Goal: Task Accomplishment & Management: Manage account settings

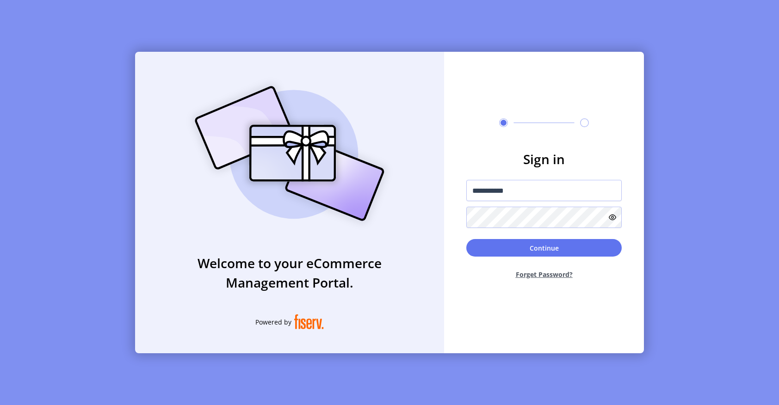
click at [613, 216] on icon at bounding box center [612, 217] width 7 height 7
click at [613, 216] on icon at bounding box center [610, 217] width 11 height 11
drag, startPoint x: 527, startPoint y: 191, endPoint x: 464, endPoint y: 188, distance: 62.5
click at [464, 188] on form "**********" at bounding box center [544, 217] width 200 height 137
paste input "***"
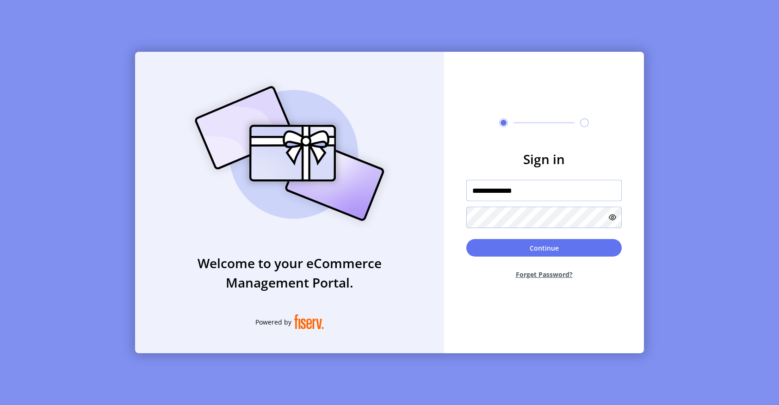
type input "**********"
click at [451, 213] on form "**********" at bounding box center [544, 217] width 200 height 137
click at [487, 246] on button "Continue" at bounding box center [545, 248] width 156 height 18
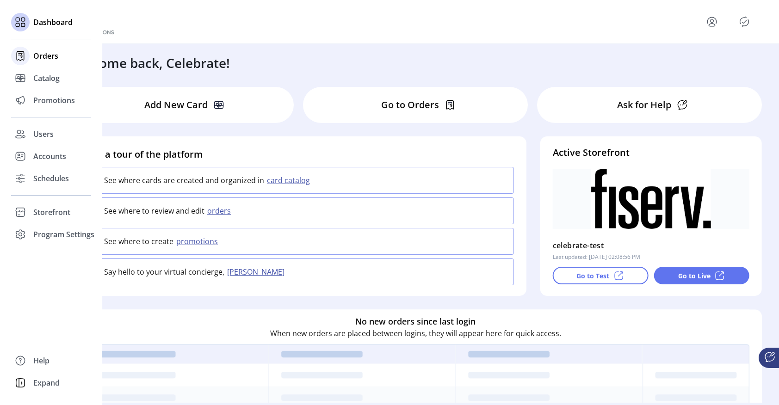
click at [47, 58] on span "Orders" at bounding box center [45, 55] width 25 height 11
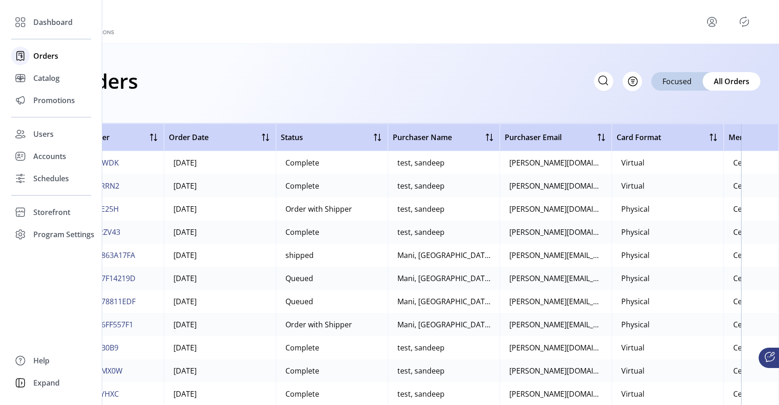
click at [47, 55] on span "Orders" at bounding box center [45, 55] width 25 height 11
click at [43, 77] on span "Catalog" at bounding box center [46, 78] width 26 height 11
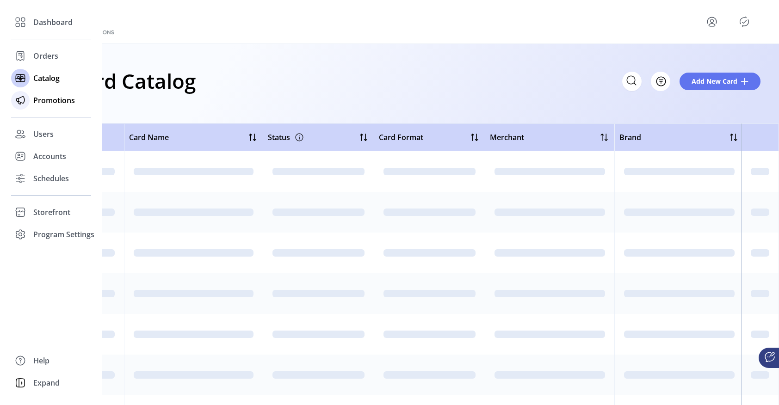
click at [45, 102] on span "Promotions" at bounding box center [54, 100] width 42 height 11
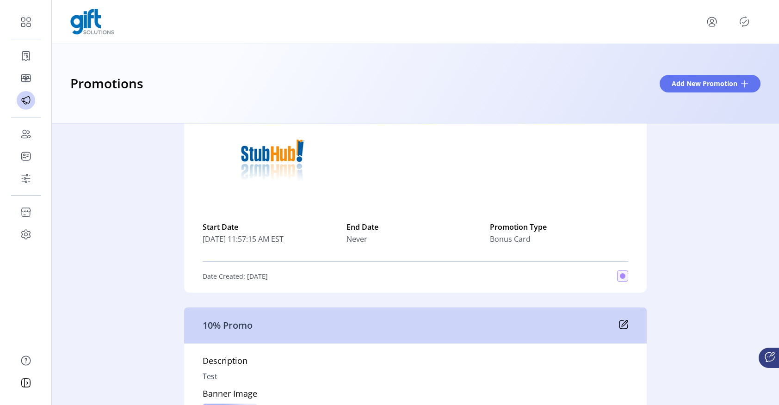
scroll to position [1974, 0]
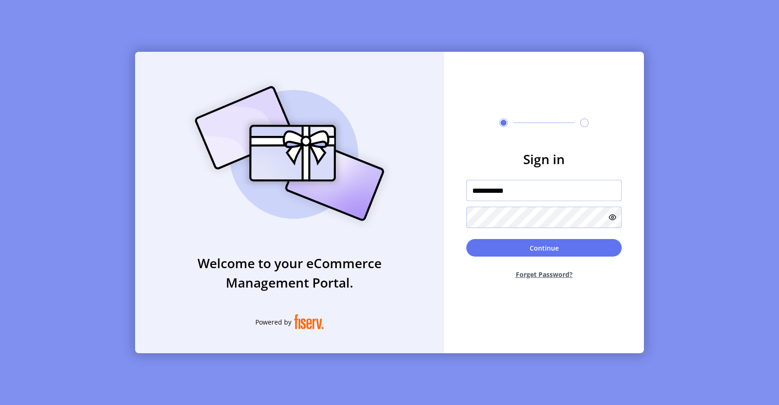
drag, startPoint x: 522, startPoint y: 192, endPoint x: 453, endPoint y: 189, distance: 69.5
click at [453, 189] on form "**********" at bounding box center [544, 217] width 200 height 137
paste input "text"
type input "*********"
click at [615, 219] on icon at bounding box center [612, 217] width 7 height 7
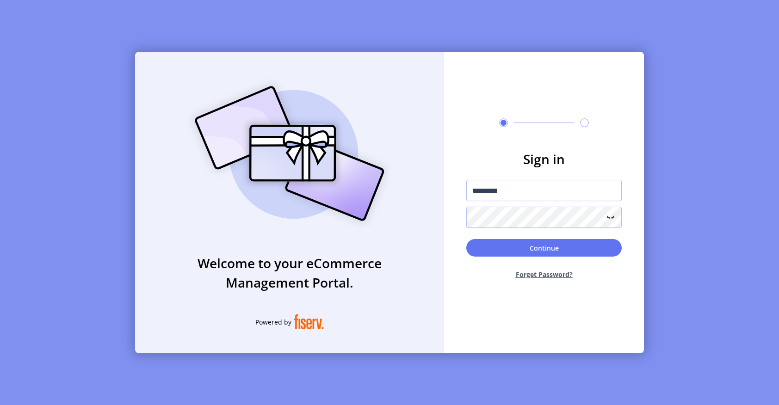
click at [615, 219] on icon at bounding box center [610, 217] width 11 height 11
click at [446, 215] on form "Sign in ********* Continue Forget Password?" at bounding box center [544, 217] width 200 height 137
click at [477, 248] on button "Continue" at bounding box center [545, 248] width 156 height 18
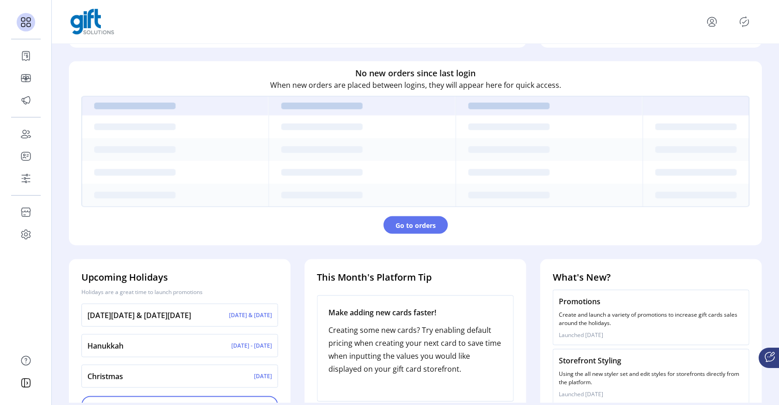
scroll to position [273, 0]
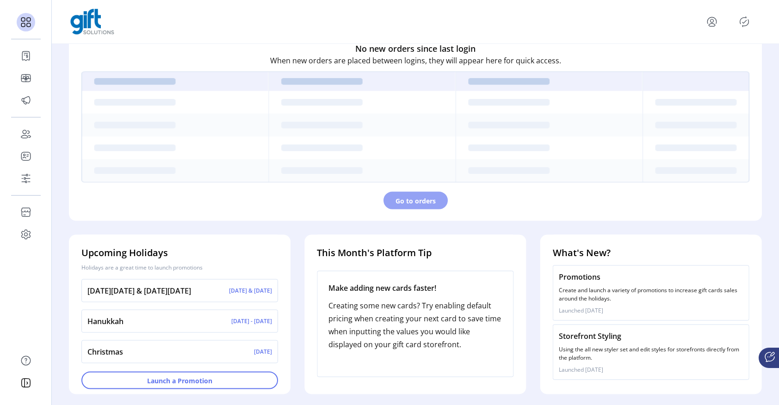
click at [417, 207] on button "Go to orders" at bounding box center [416, 201] width 64 height 18
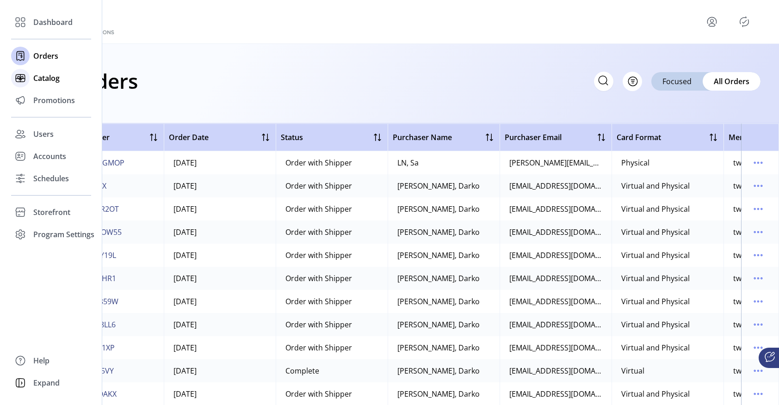
click at [49, 76] on span "Catalog" at bounding box center [46, 78] width 26 height 11
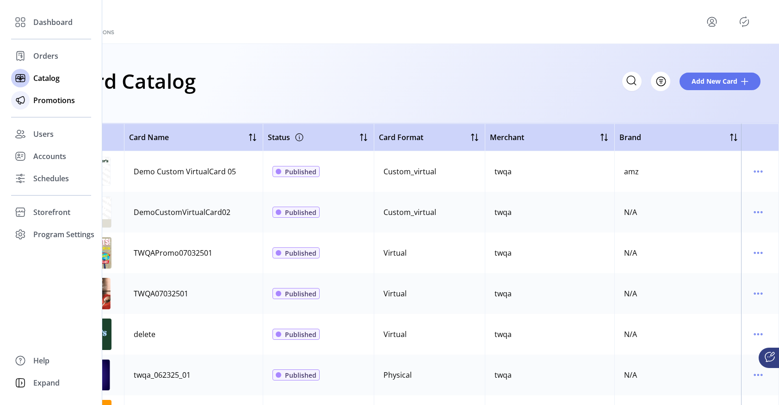
click at [50, 101] on span "Promotions" at bounding box center [54, 100] width 42 height 11
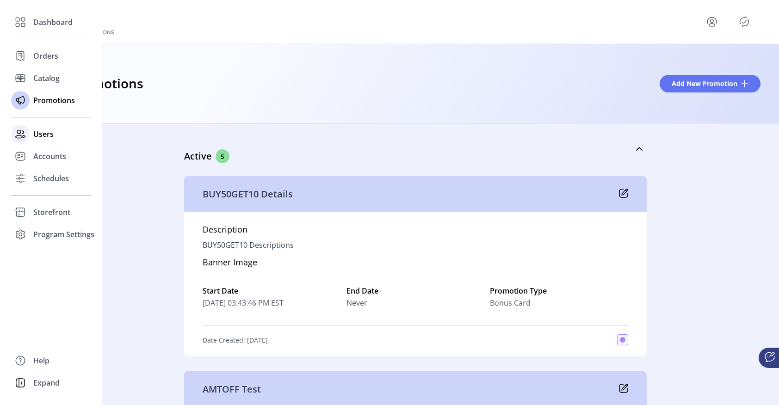
click at [40, 135] on span "Users" at bounding box center [43, 134] width 20 height 11
click at [40, 134] on span "Users" at bounding box center [43, 134] width 20 height 11
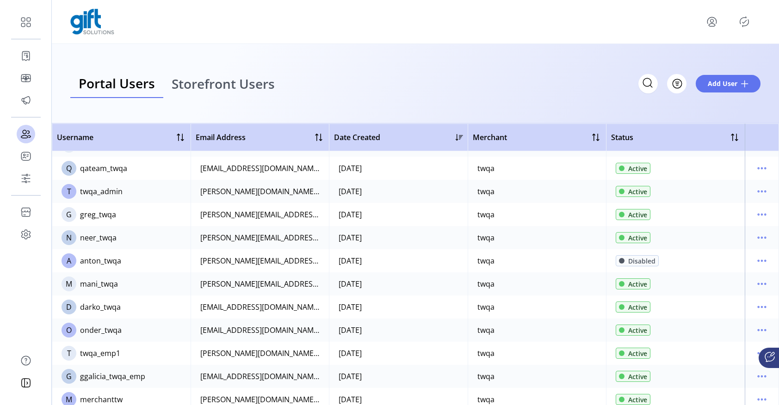
scroll to position [93, 0]
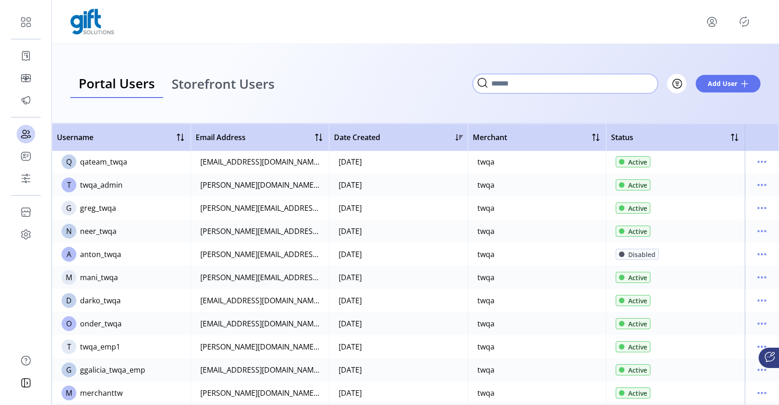
click at [612, 81] on input "Search" at bounding box center [565, 83] width 185 height 19
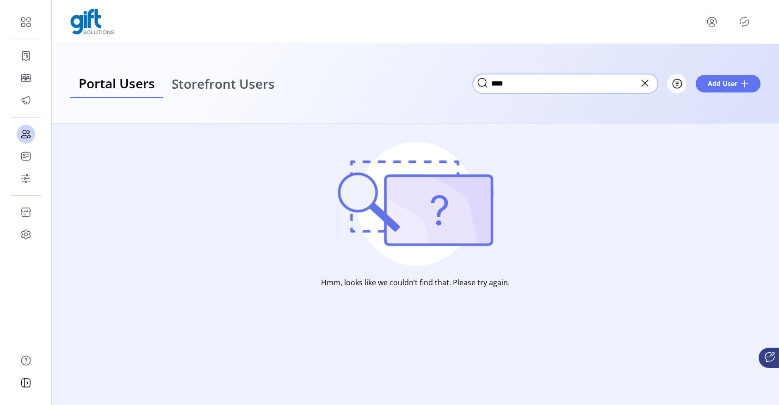
type input "****"
click at [645, 83] on icon at bounding box center [645, 83] width 6 height 6
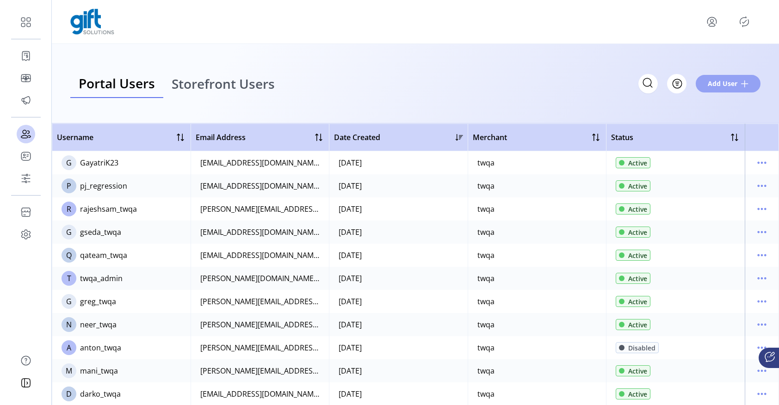
click at [732, 82] on span "Add User" at bounding box center [723, 84] width 30 height 10
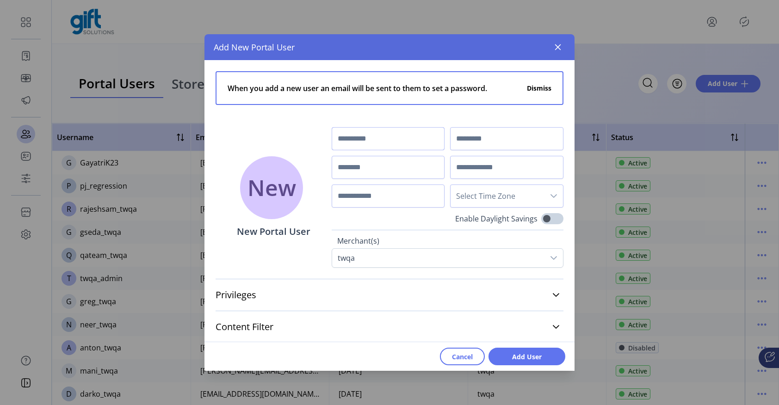
click at [390, 142] on input "text" at bounding box center [388, 138] width 113 height 23
type input "****"
type input "******"
click at [346, 169] on input "text" at bounding box center [388, 167] width 113 height 23
type input "*********"
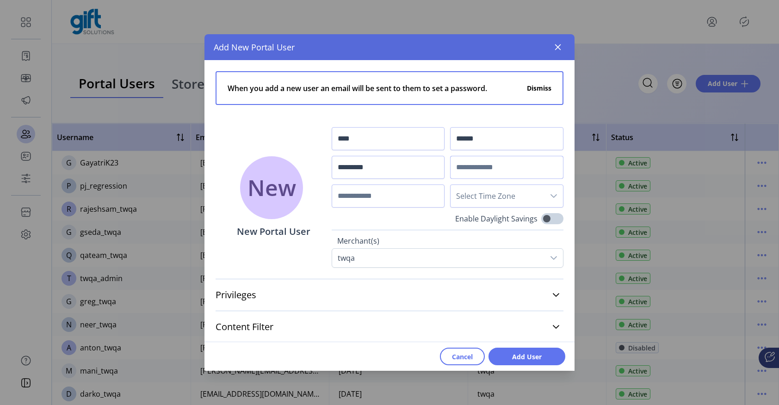
click at [457, 168] on input "text" at bounding box center [506, 167] width 113 height 23
type input "**********"
click at [405, 199] on input "text" at bounding box center [388, 196] width 113 height 23
type input "**********"
click at [491, 198] on span "Select Time Zone" at bounding box center [498, 196] width 94 height 22
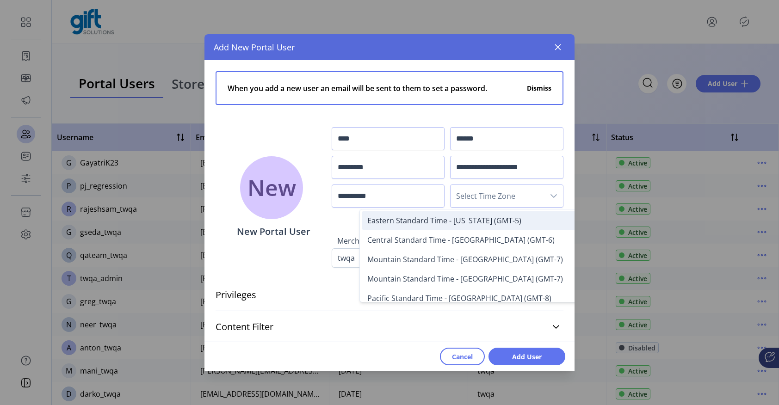
click at [430, 223] on span "Eastern Standard Time - New York (GMT-5)" at bounding box center [444, 221] width 154 height 10
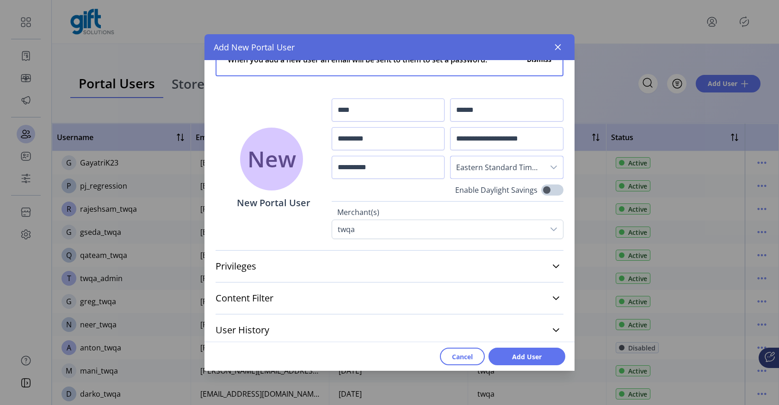
scroll to position [33, 0]
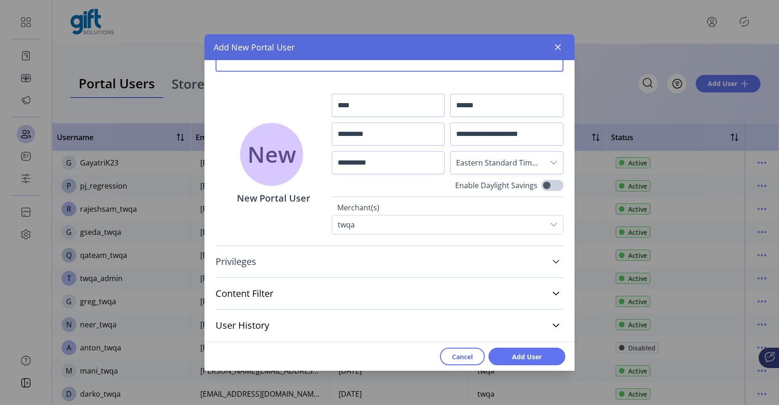
click at [553, 259] on icon at bounding box center [556, 261] width 7 height 7
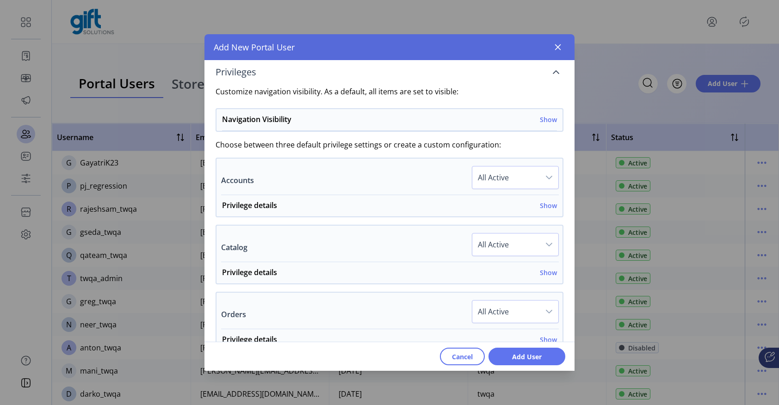
scroll to position [230, 0]
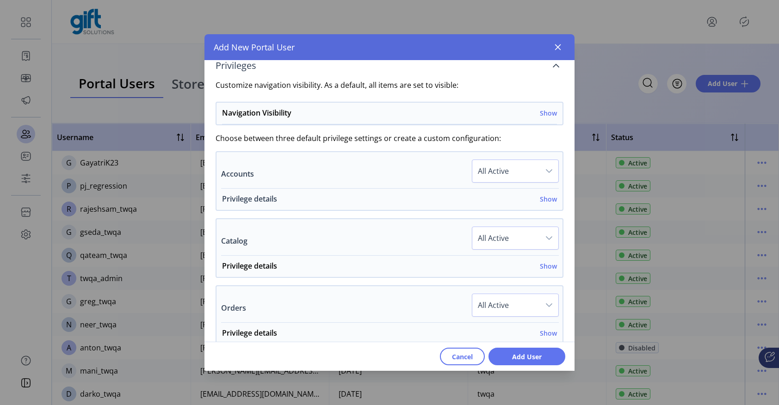
click at [543, 200] on h6 "Show" at bounding box center [548, 199] width 17 height 10
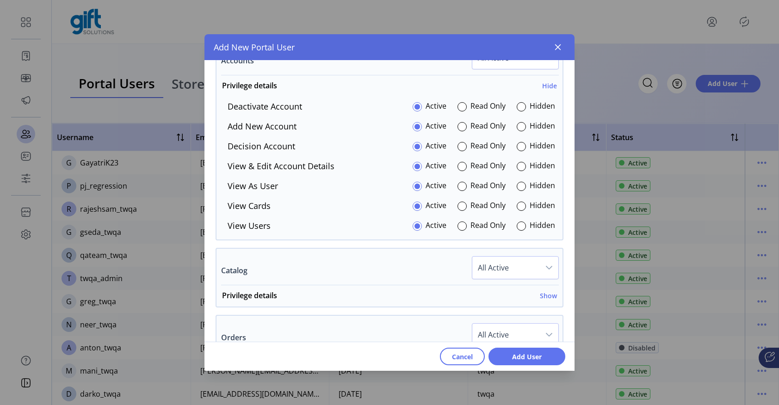
scroll to position [366, 0]
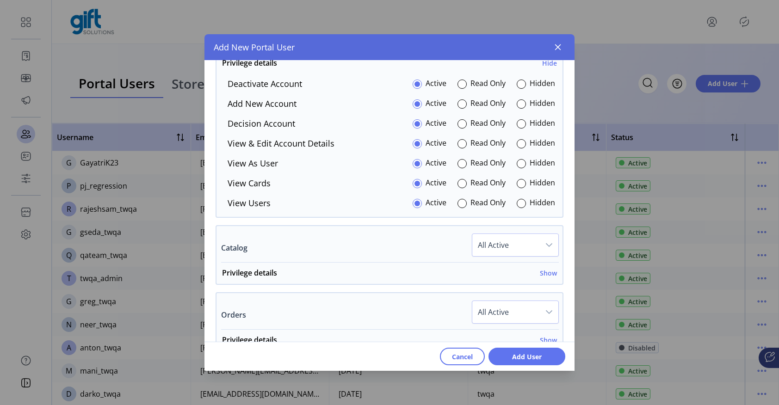
click at [548, 245] on div "dropdown trigger" at bounding box center [549, 245] width 19 height 22
click at [541, 271] on h6 "Show" at bounding box center [548, 273] width 17 height 10
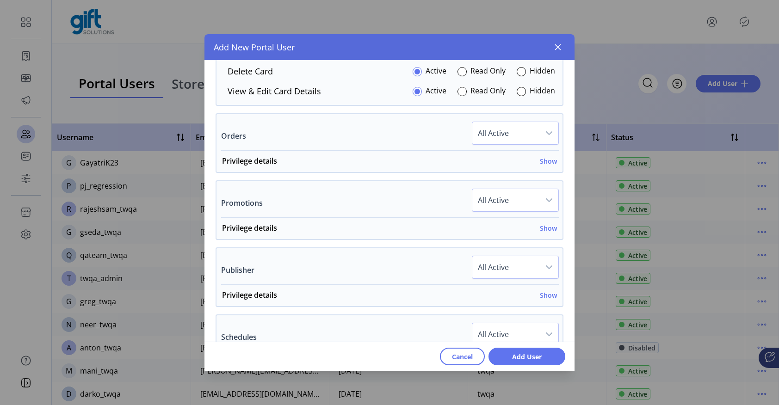
scroll to position [658, 0]
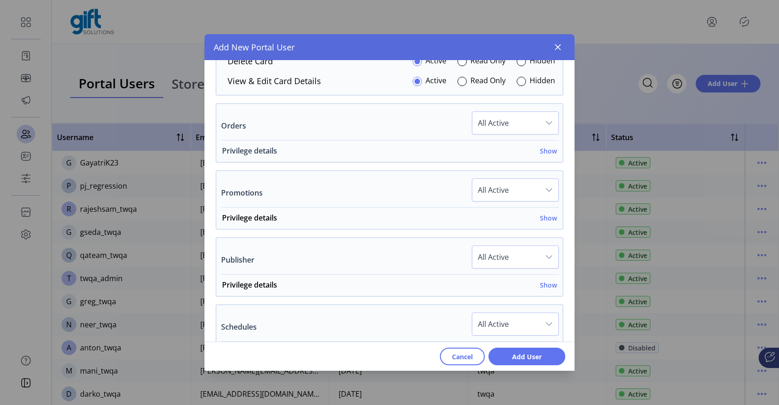
click at [545, 149] on h6 "Show" at bounding box center [548, 151] width 17 height 10
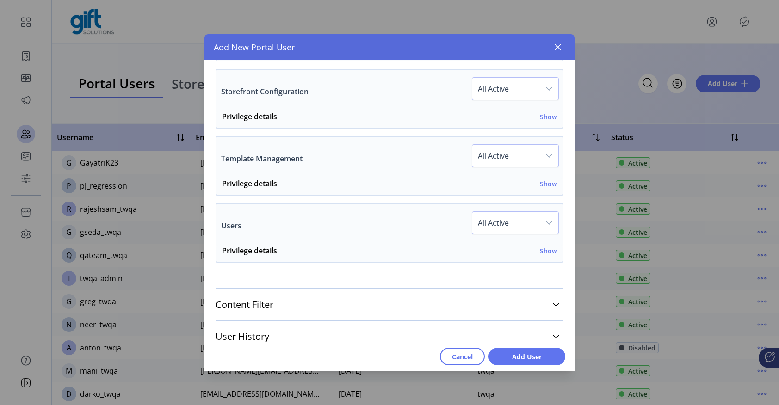
scroll to position [1155, 0]
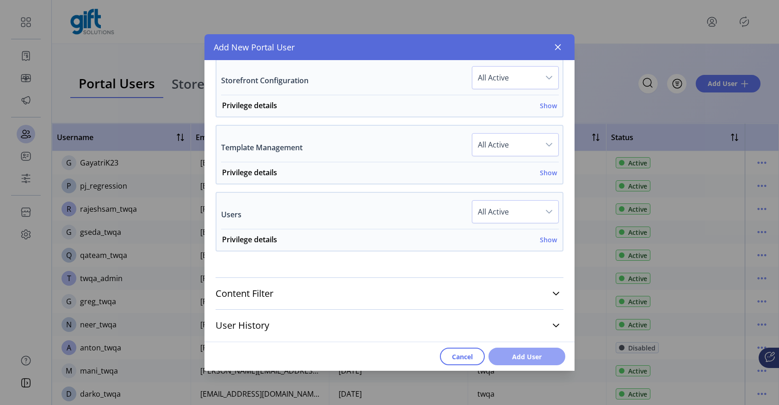
click at [516, 359] on span "Add User" at bounding box center [527, 357] width 53 height 10
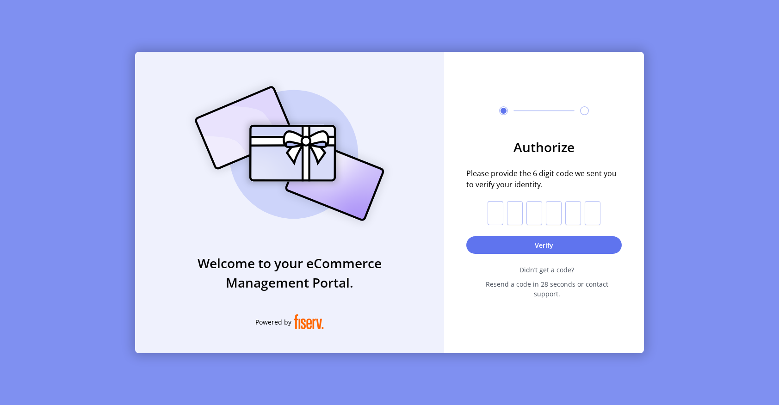
click at [492, 222] on input "text" at bounding box center [496, 213] width 16 height 24
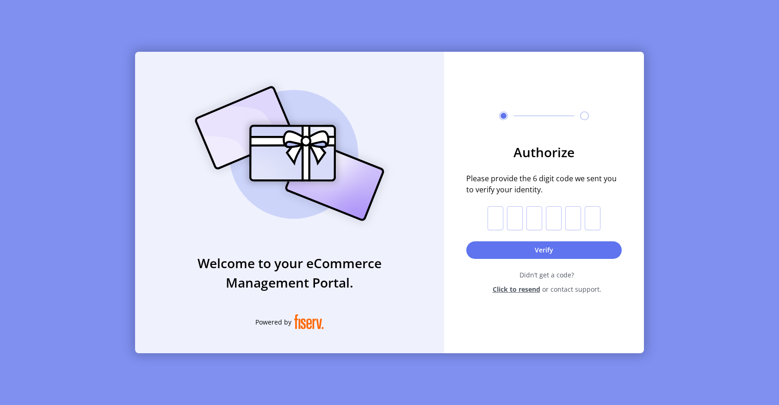
click at [524, 291] on span "Click to resend" at bounding box center [517, 290] width 48 height 10
click at [511, 290] on span "Click to resend" at bounding box center [517, 290] width 48 height 10
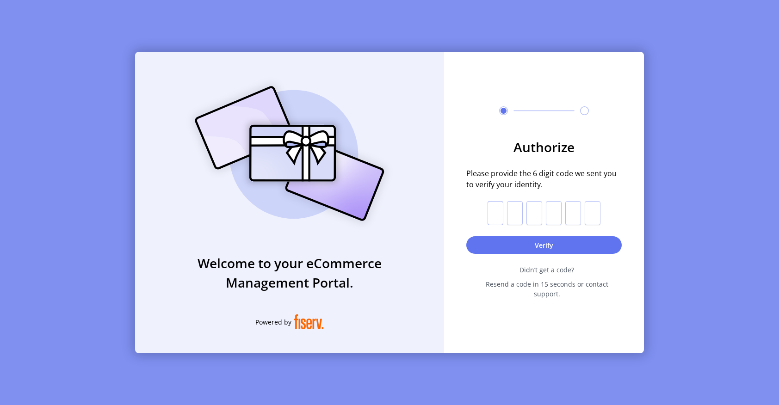
click at [494, 222] on input "text" at bounding box center [496, 213] width 16 height 24
paste input "*"
type input "*"
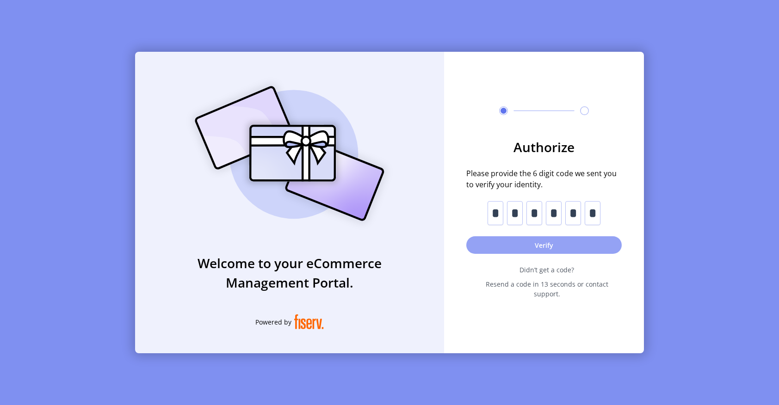
click at [536, 250] on button "Verify" at bounding box center [545, 246] width 156 height 18
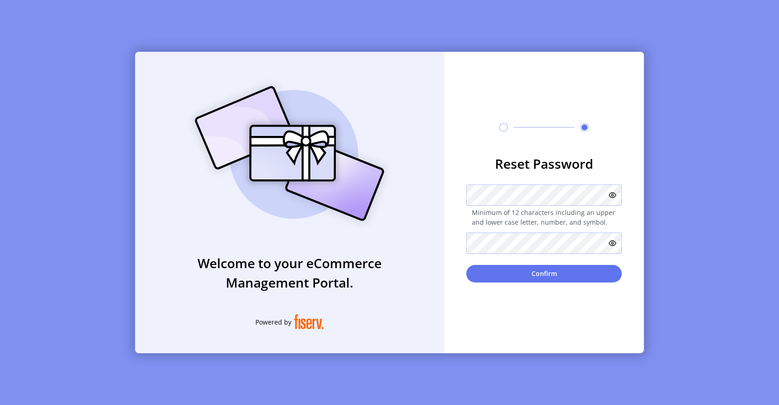
click at [638, 166] on form "Reset Password Minimum of 12 characters including an upper and lower case lette…" at bounding box center [544, 218] width 200 height 129
click at [467, 219] on span "Minimum of 12 characters including an upper and lower case letter, number, and …" at bounding box center [545, 217] width 156 height 19
click at [456, 193] on form "Reset Password Minimum of 12 characters including an upper and lower case lette…" at bounding box center [544, 218] width 200 height 129
click at [706, 240] on div "Welcome to your eCommerce Management Portal. Powered by Reset Password Minimum …" at bounding box center [389, 202] width 779 height 405
click at [613, 243] on icon at bounding box center [612, 243] width 7 height 7
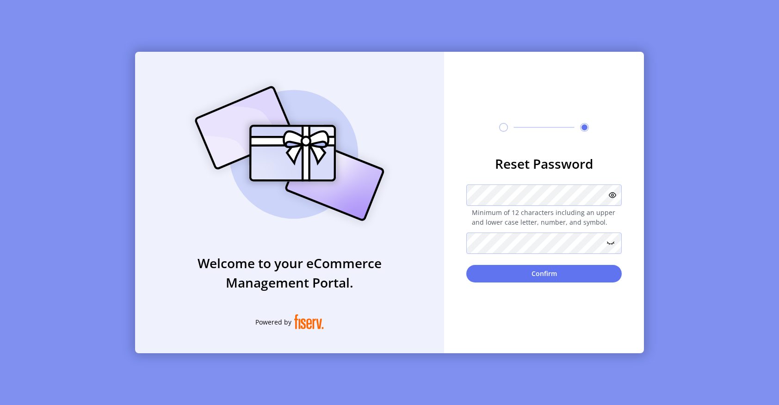
click at [613, 243] on icon at bounding box center [611, 243] width 7 height 2
click at [612, 194] on icon at bounding box center [612, 195] width 7 height 7
click at [612, 194] on icon at bounding box center [610, 195] width 11 height 11
click at [537, 274] on button "Confirm" at bounding box center [545, 274] width 156 height 18
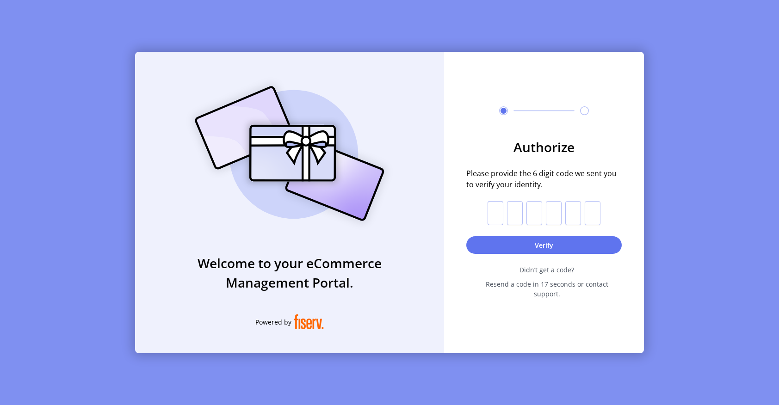
click at [497, 220] on input "text" at bounding box center [496, 213] width 16 height 24
paste input "*"
type input "*"
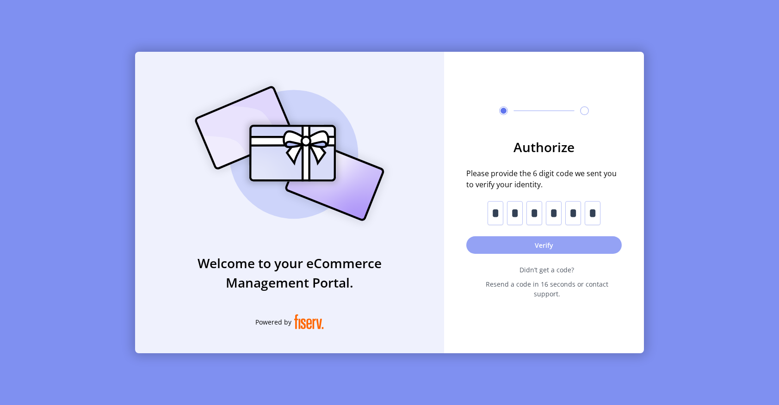
click at [540, 246] on button "Verify" at bounding box center [545, 246] width 156 height 18
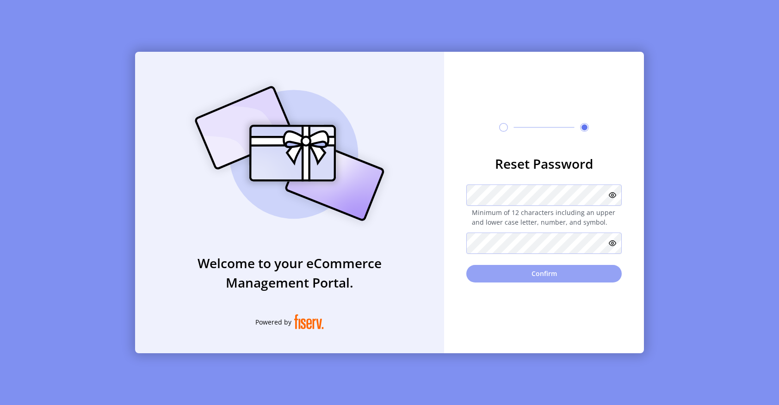
click at [489, 276] on button "Confirm" at bounding box center [545, 274] width 156 height 18
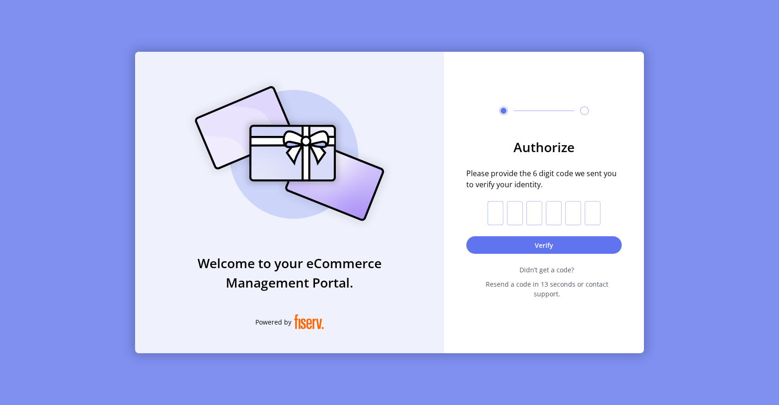
click at [494, 224] on input "text" at bounding box center [496, 213] width 16 height 24
paste input "*"
type input "*"
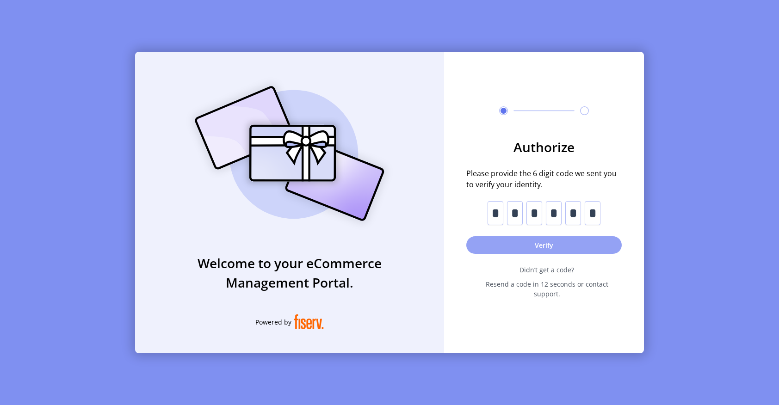
click at [541, 250] on button "Verify" at bounding box center [545, 246] width 156 height 18
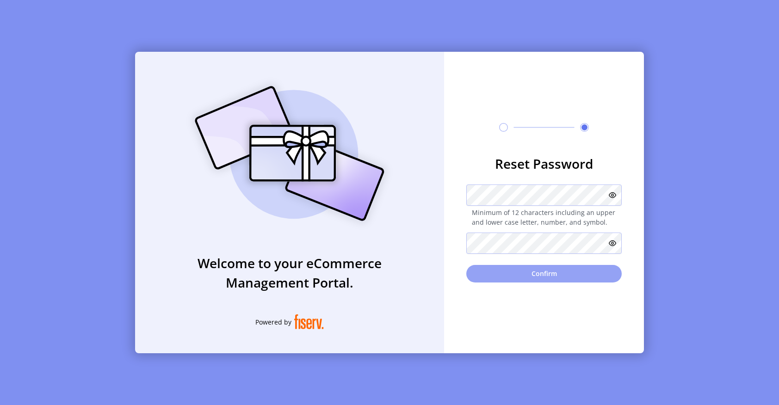
click at [489, 274] on button "Confirm" at bounding box center [545, 274] width 156 height 18
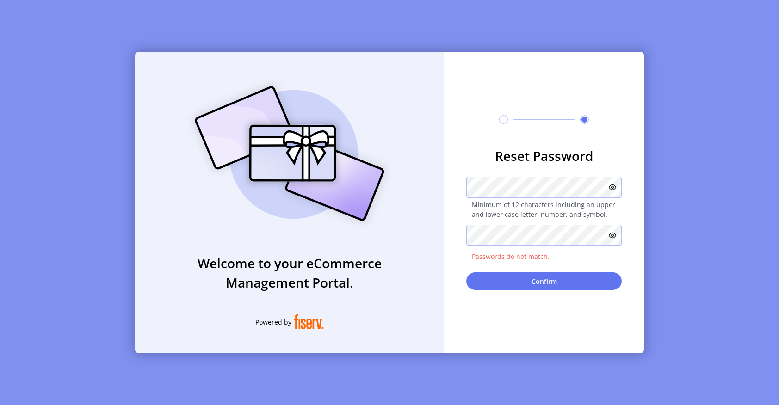
click at [614, 238] on icon at bounding box center [612, 235] width 7 height 7
click at [614, 238] on icon at bounding box center [610, 235] width 11 height 11
click at [614, 187] on icon at bounding box center [612, 187] width 7 height 7
click at [614, 237] on icon at bounding box center [612, 235] width 7 height 7
click at [614, 237] on icon at bounding box center [610, 235] width 11 height 11
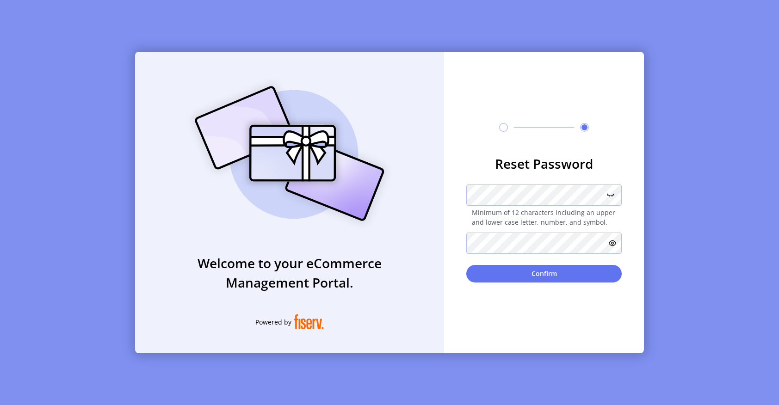
click at [610, 194] on icon at bounding box center [610, 195] width 11 height 11
click at [546, 271] on button "Confirm" at bounding box center [545, 274] width 156 height 18
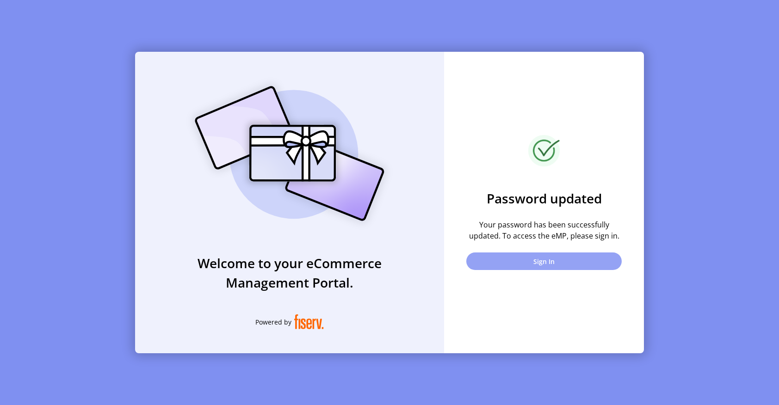
click at [548, 261] on button "Sign In" at bounding box center [545, 262] width 156 height 18
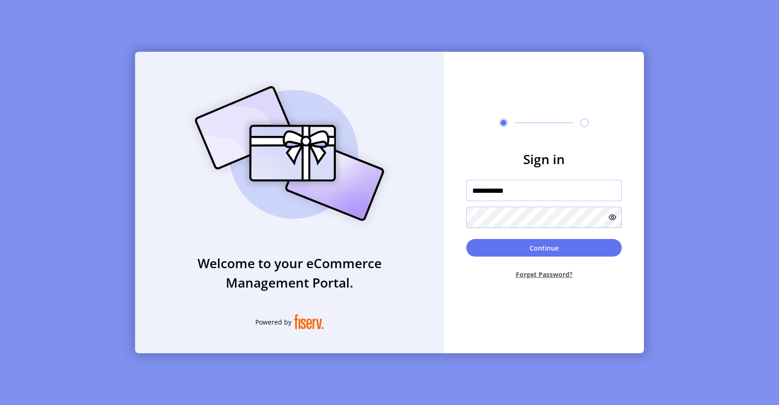
drag, startPoint x: 533, startPoint y: 192, endPoint x: 455, endPoint y: 185, distance: 78.0
click at [455, 185] on form "**********" at bounding box center [544, 217] width 200 height 137
type input "*********"
click at [454, 219] on form "Sign in ********* Continue Forget Password?" at bounding box center [544, 217] width 200 height 137
click at [611, 219] on icon at bounding box center [612, 217] width 7 height 7
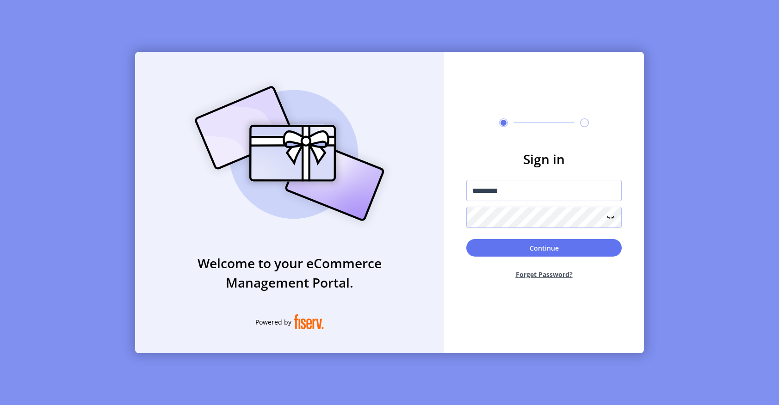
click at [611, 219] on icon at bounding box center [610, 217] width 11 height 11
click at [564, 244] on button "Continue" at bounding box center [545, 248] width 156 height 18
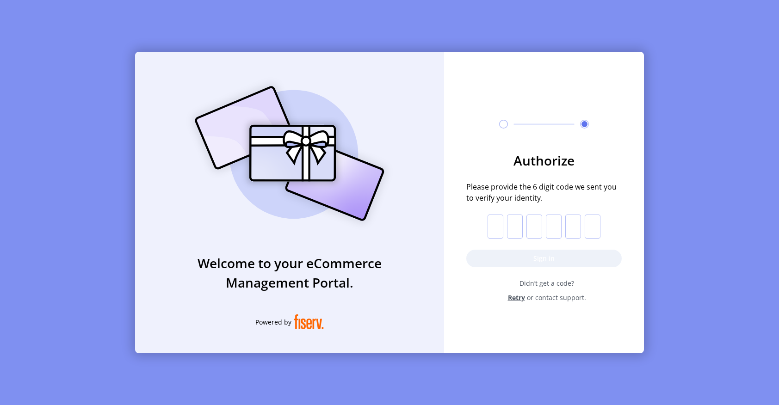
click at [517, 298] on span "Retry" at bounding box center [516, 298] width 17 height 10
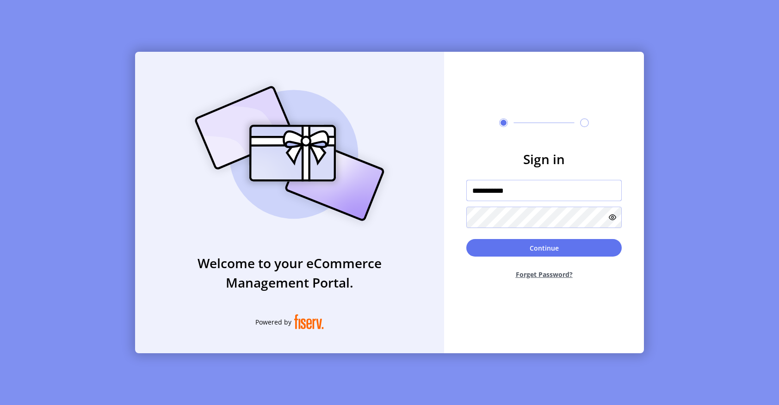
drag, startPoint x: 534, startPoint y: 191, endPoint x: 430, endPoint y: 184, distance: 103.5
click at [430, 184] on div "**********" at bounding box center [389, 203] width 509 height 302
type input "****"
type input "*********"
click at [613, 218] on icon at bounding box center [612, 217] width 7 height 7
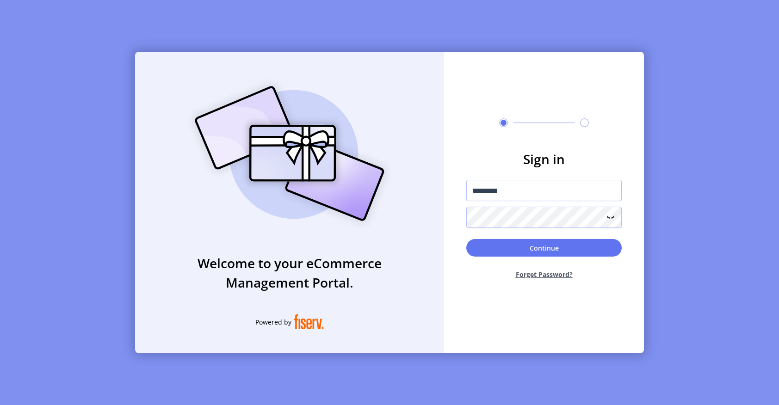
click at [613, 218] on icon at bounding box center [610, 217] width 11 height 11
click at [577, 245] on button "Continue" at bounding box center [545, 248] width 156 height 18
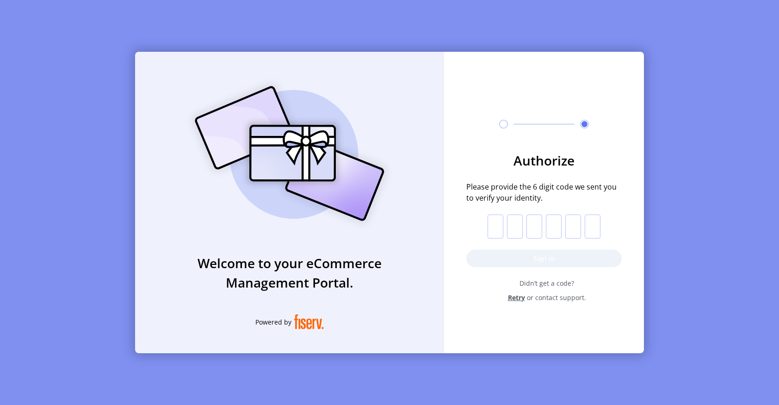
click at [495, 232] on input "text" at bounding box center [496, 227] width 16 height 24
paste input "*"
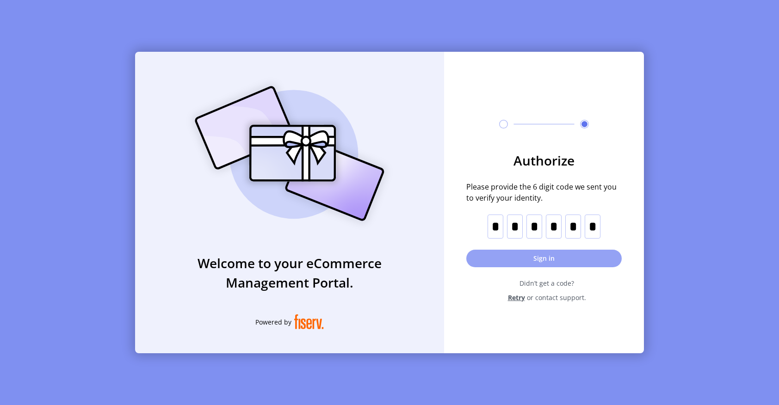
click at [517, 259] on button "Sign in" at bounding box center [545, 259] width 156 height 18
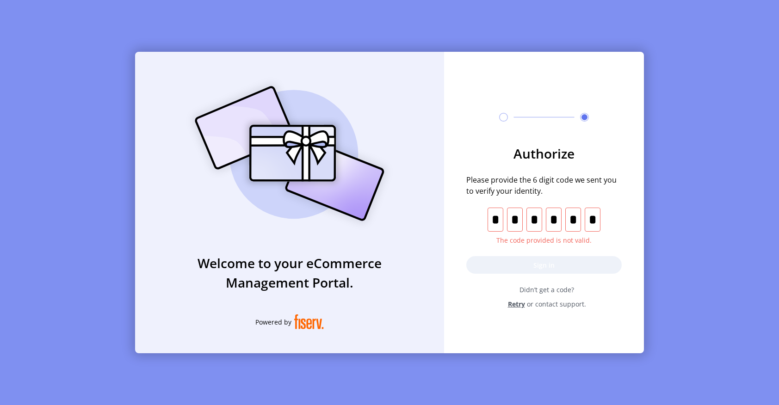
drag, startPoint x: 598, startPoint y: 218, endPoint x: 492, endPoint y: 216, distance: 106.0
click at [492, 216] on p-inputotp "*" at bounding box center [544, 220] width 113 height 24
paste input "text"
type input "*"
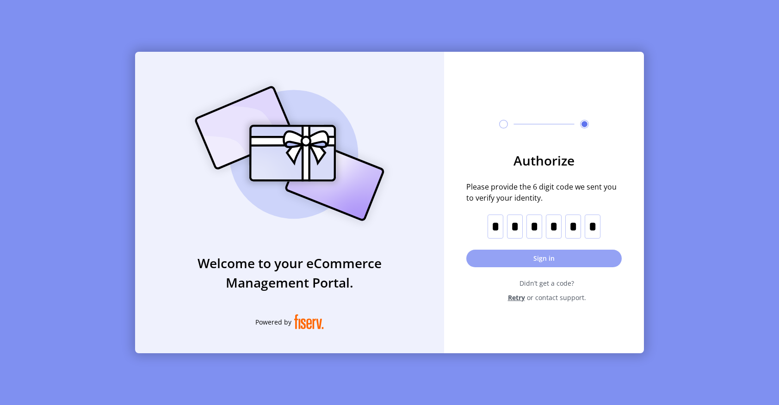
click at [506, 256] on button "Sign in" at bounding box center [545, 259] width 156 height 18
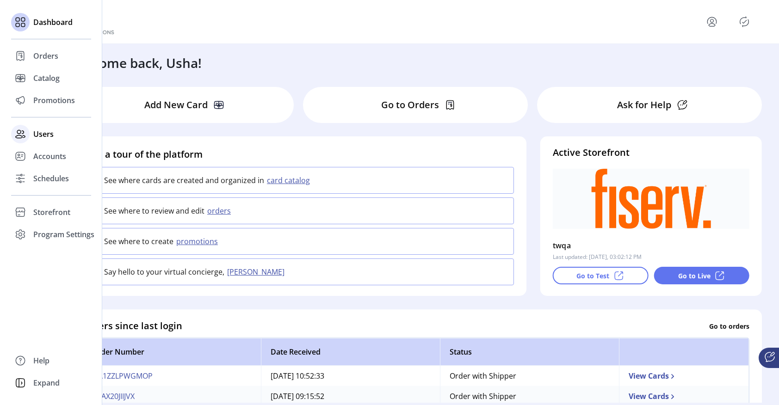
click at [44, 135] on span "Users" at bounding box center [43, 134] width 20 height 11
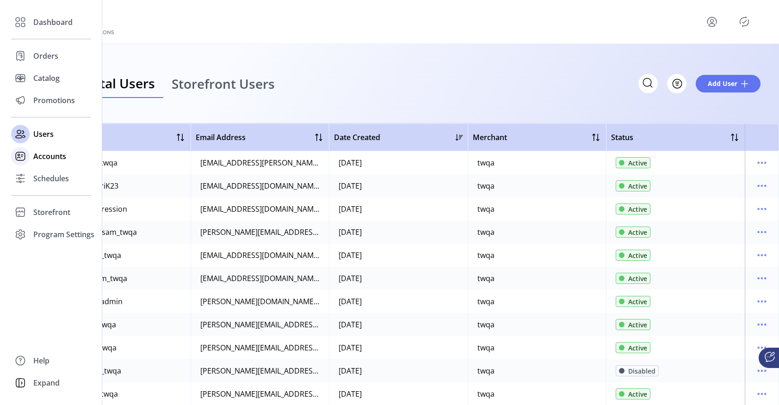
click at [44, 156] on span "Accounts" at bounding box center [49, 156] width 33 height 11
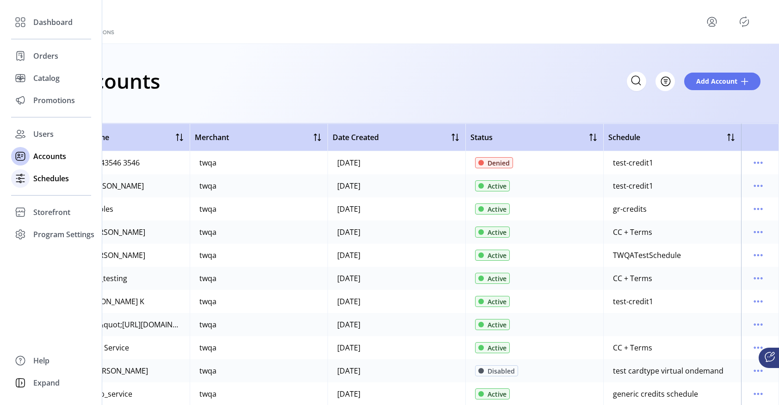
click at [45, 181] on span "Schedules" at bounding box center [51, 178] width 36 height 11
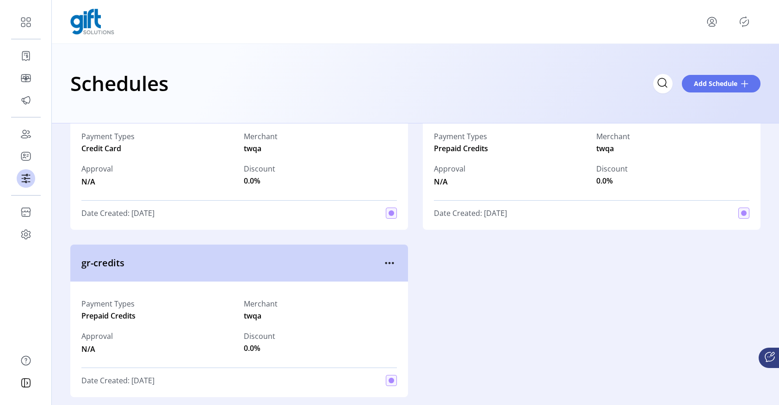
scroll to position [1631, 0]
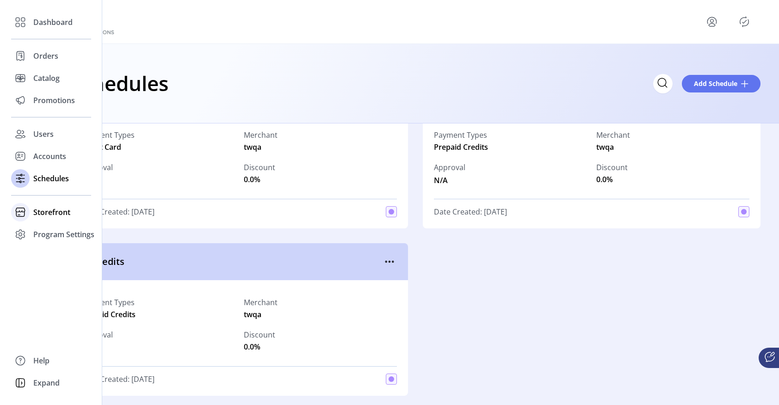
click at [46, 210] on span "Storefront" at bounding box center [51, 212] width 37 height 11
click at [44, 234] on span "Configuration" at bounding box center [57, 230] width 49 height 11
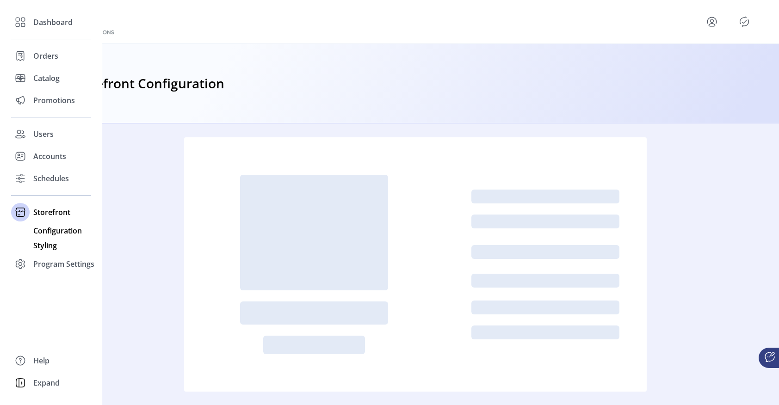
click at [41, 249] on span "Styling" at bounding box center [45, 245] width 24 height 11
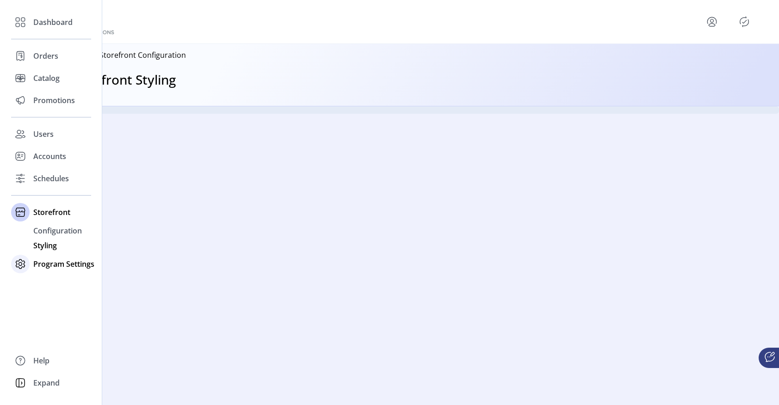
click at [44, 267] on span "Program Settings" at bounding box center [63, 264] width 61 height 11
